Goal: Task Accomplishment & Management: Use online tool/utility

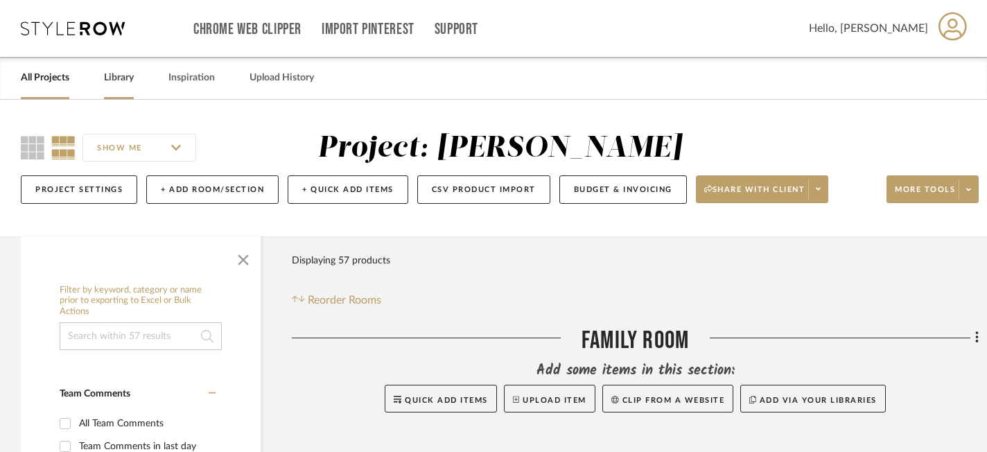
click at [118, 77] on link "Library" at bounding box center [119, 78] width 30 height 19
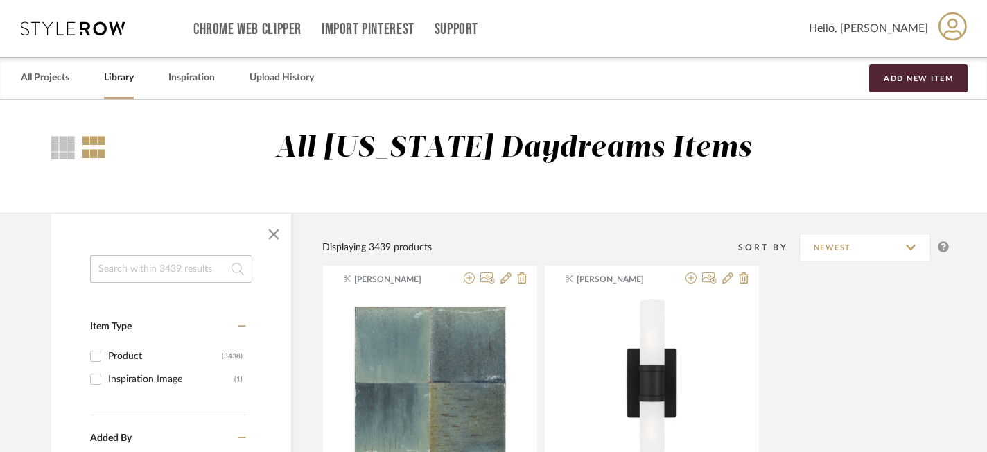
click at [148, 273] on input at bounding box center [171, 269] width 162 height 28
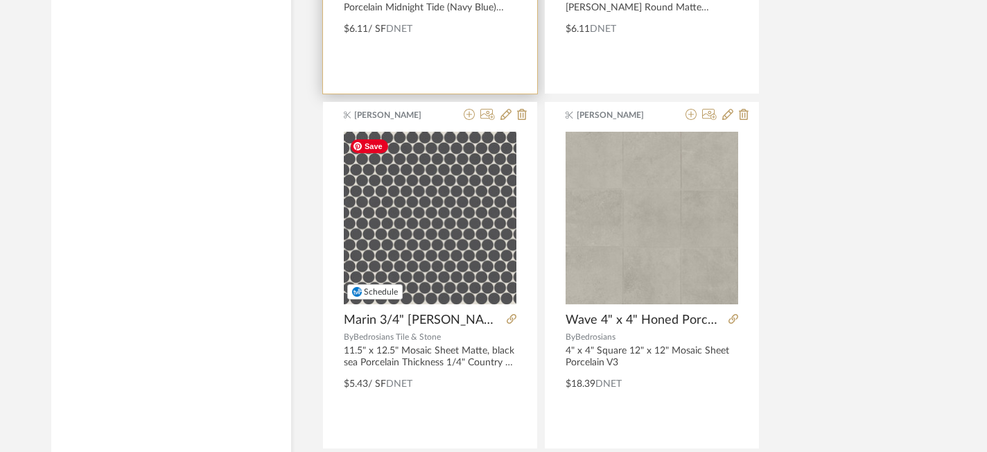
scroll to position [2699, 0]
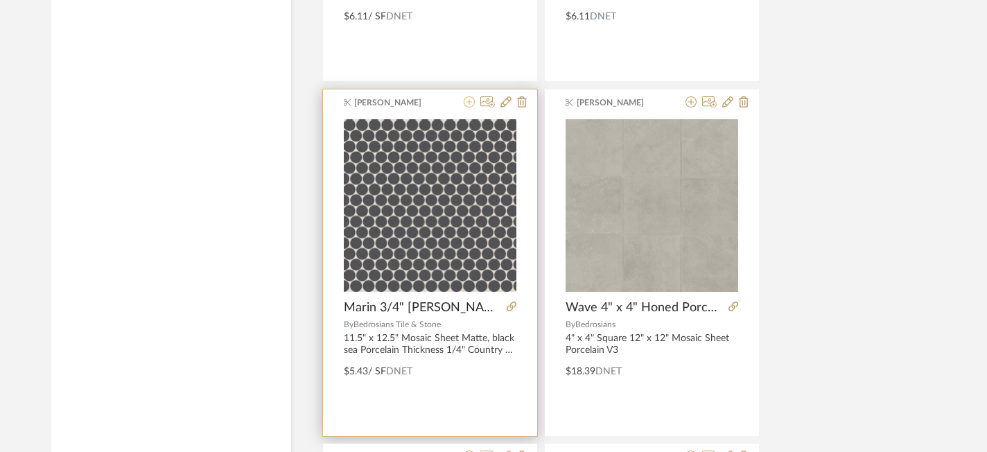
click at [468, 101] on icon at bounding box center [469, 101] width 11 height 11
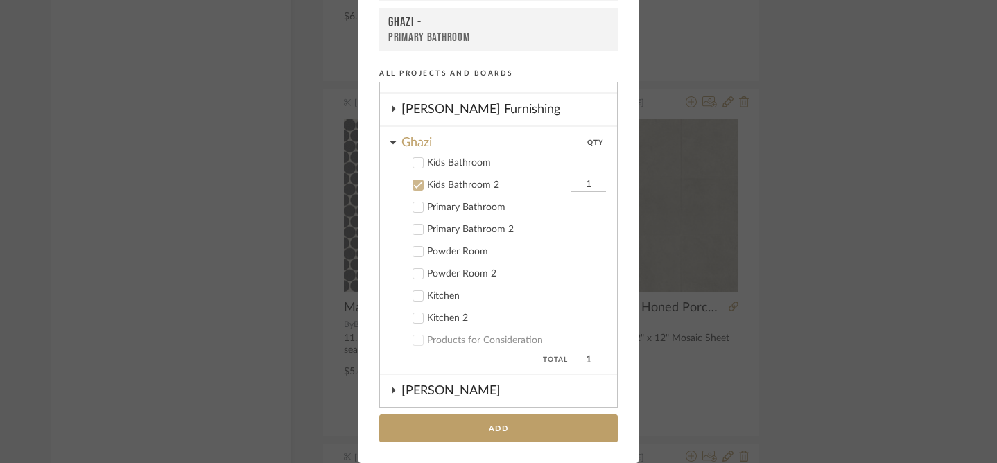
scroll to position [155, 0]
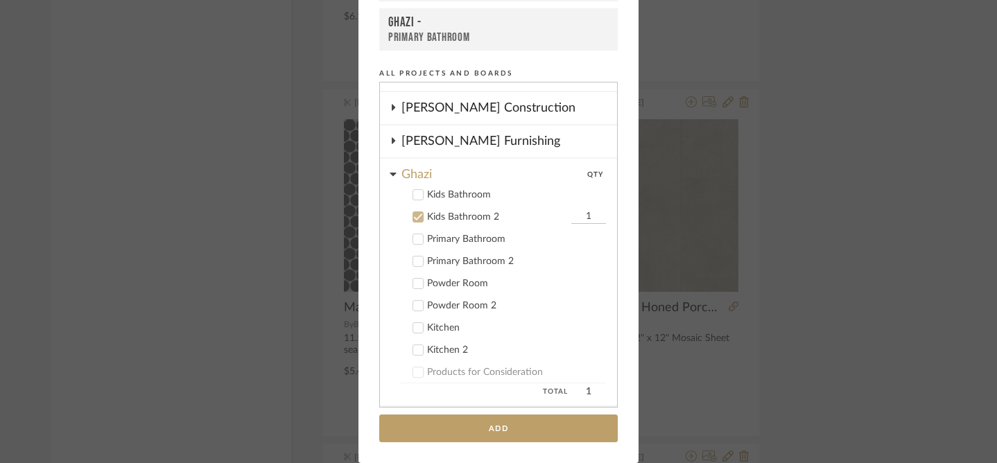
click at [430, 217] on div "Kids Bathroom 2" at bounding box center [497, 217] width 141 height 12
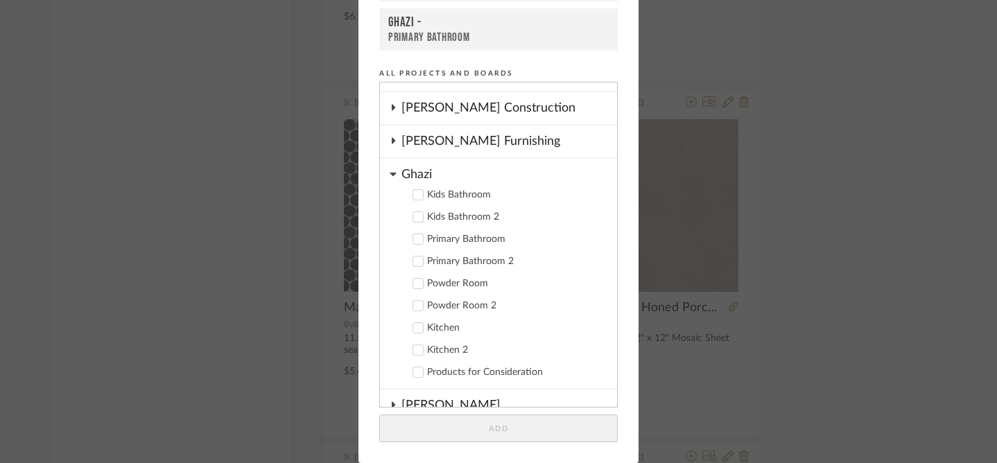
click at [444, 286] on div "Powder Room" at bounding box center [516, 284] width 179 height 12
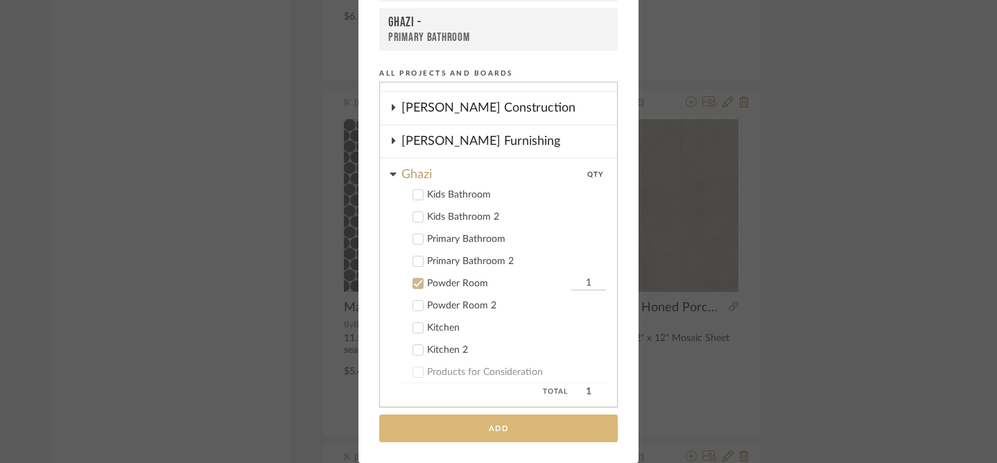
click at [450, 419] on button "Add" at bounding box center [498, 429] width 238 height 28
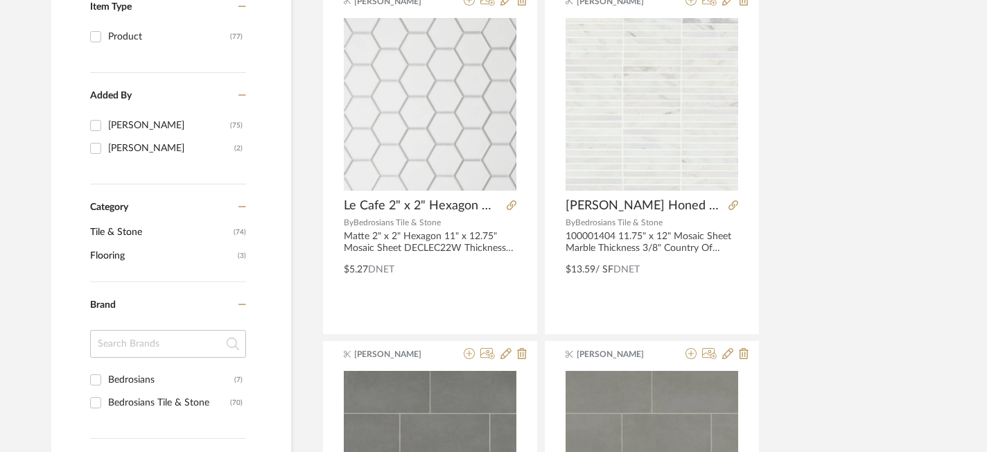
scroll to position [0, 0]
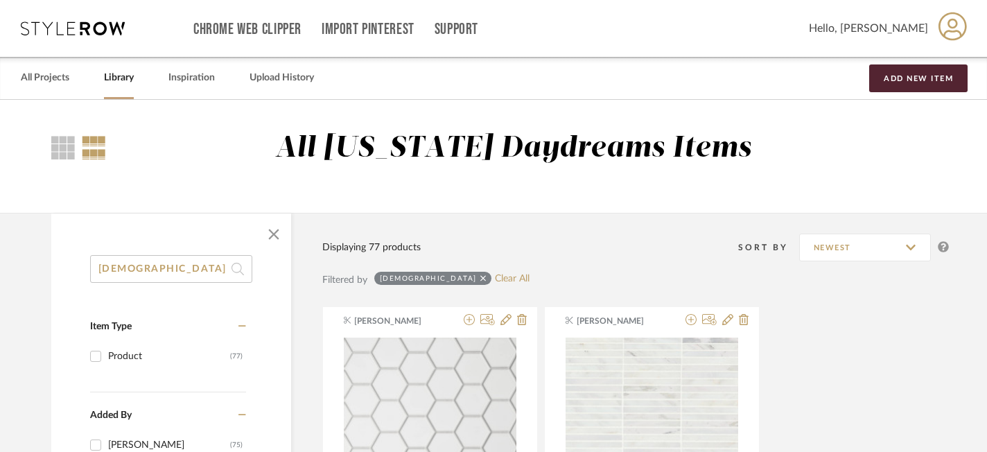
click at [189, 272] on input "[DEMOGRAPHIC_DATA]" at bounding box center [171, 269] width 162 height 28
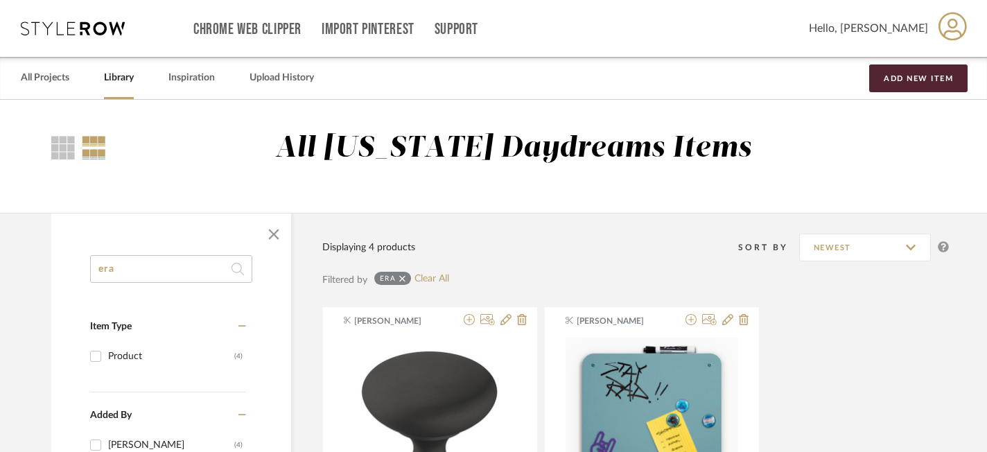
click at [194, 272] on input "era" at bounding box center [171, 269] width 162 height 28
type input "linen white"
